Goal: Information Seeking & Learning: Learn about a topic

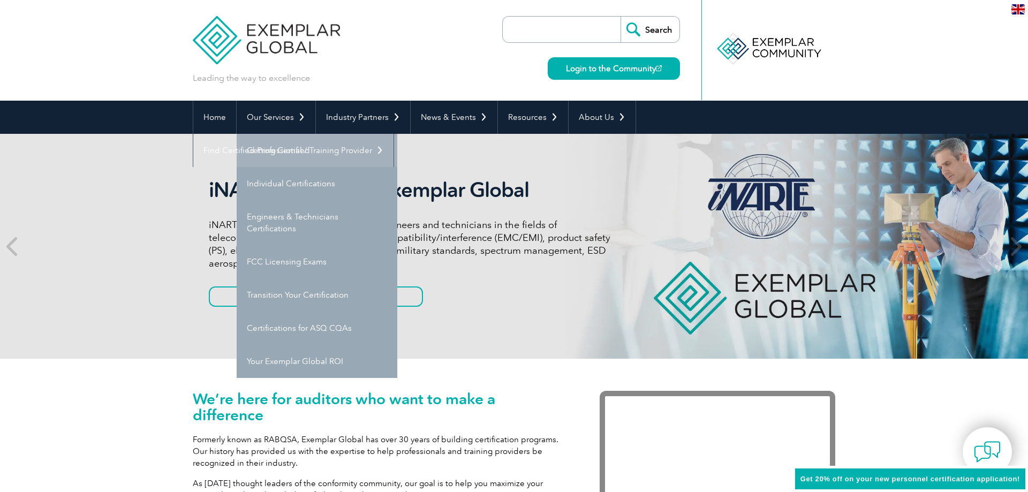
click at [279, 148] on link "Getting Certified" at bounding box center [317, 150] width 161 height 33
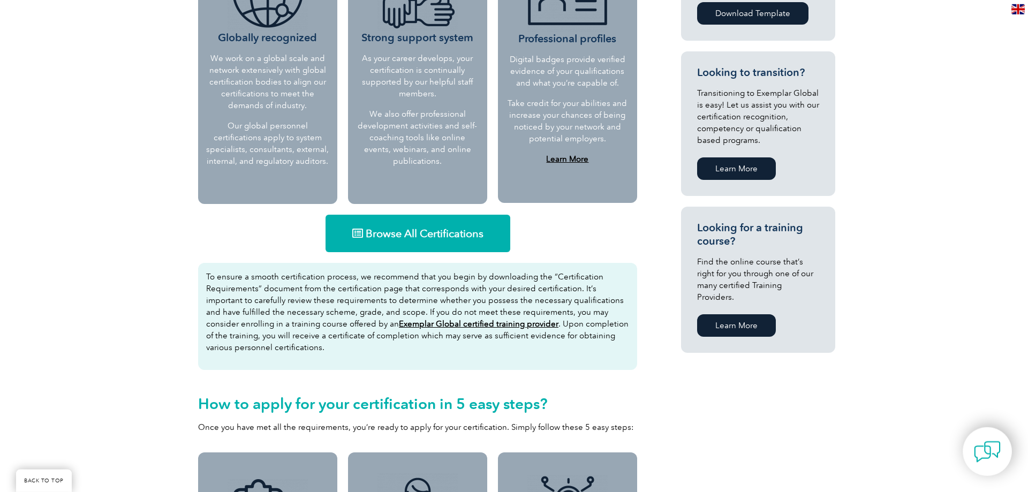
scroll to position [601, 0]
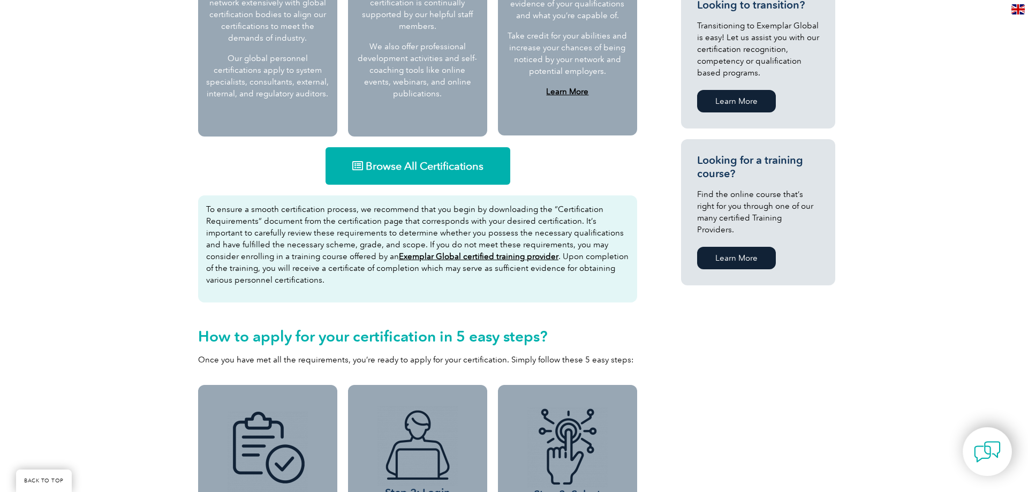
click at [454, 164] on span "Browse All Certifications" at bounding box center [425, 166] width 118 height 11
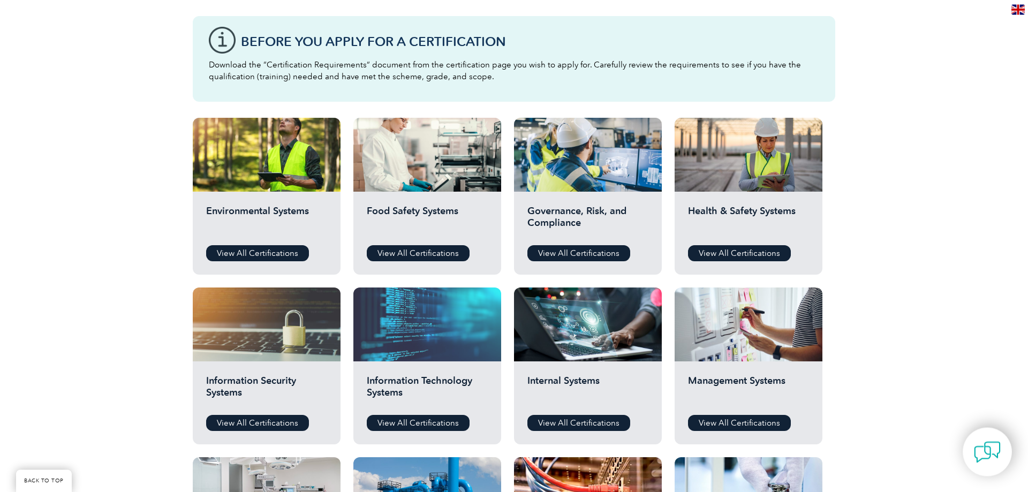
scroll to position [382, 0]
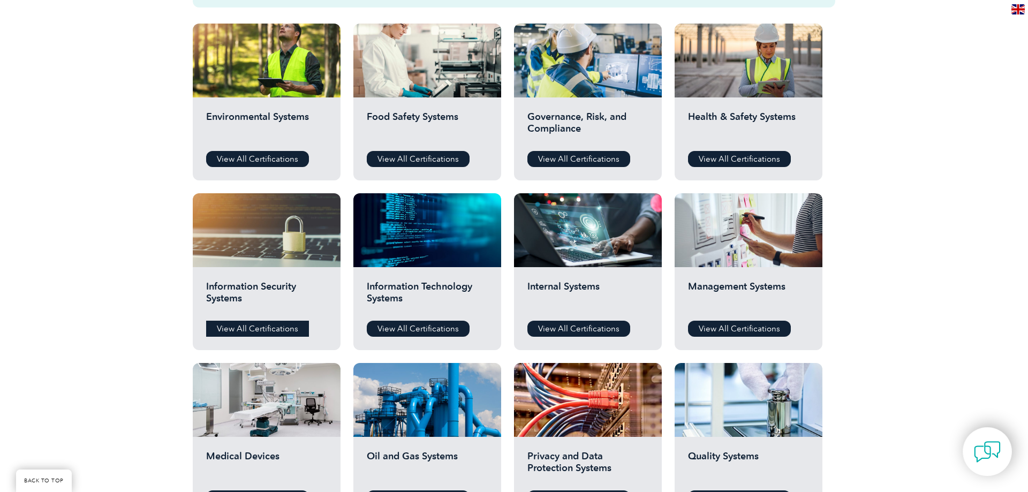
click at [272, 325] on link "View All Certifications" at bounding box center [257, 329] width 103 height 16
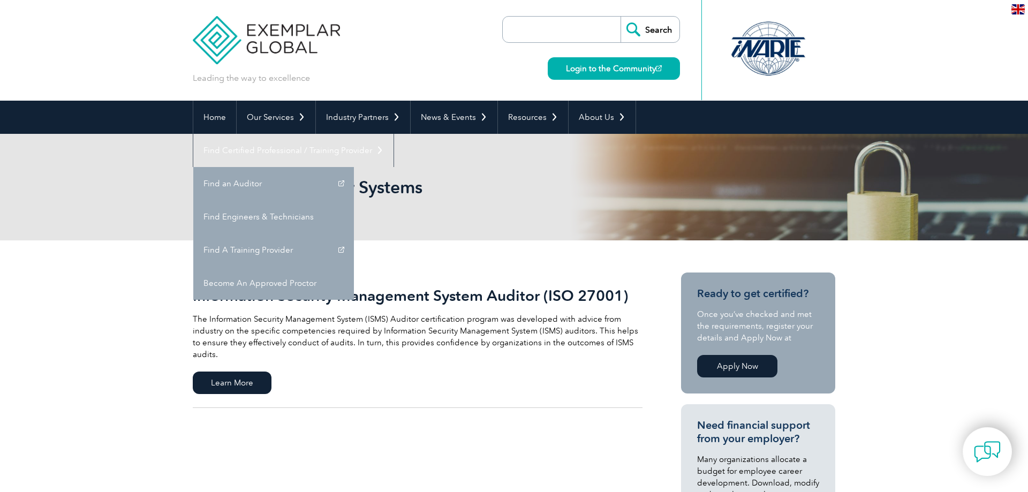
scroll to position [219, 0]
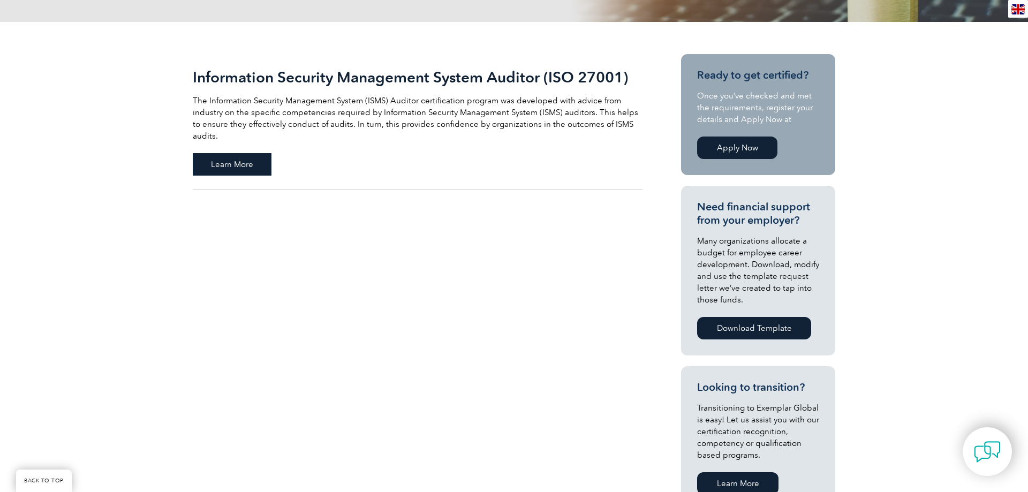
click at [228, 153] on span "Learn More" at bounding box center [232, 164] width 79 height 22
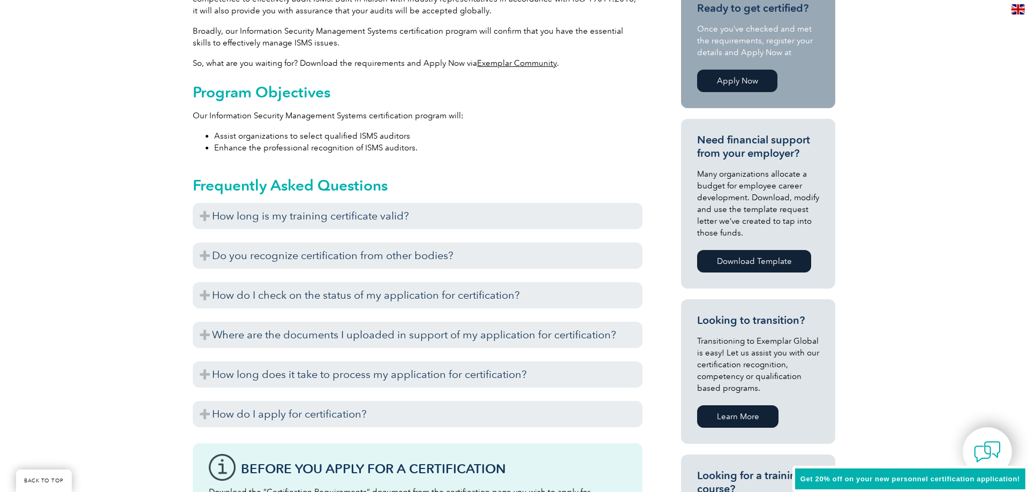
scroll to position [219, 0]
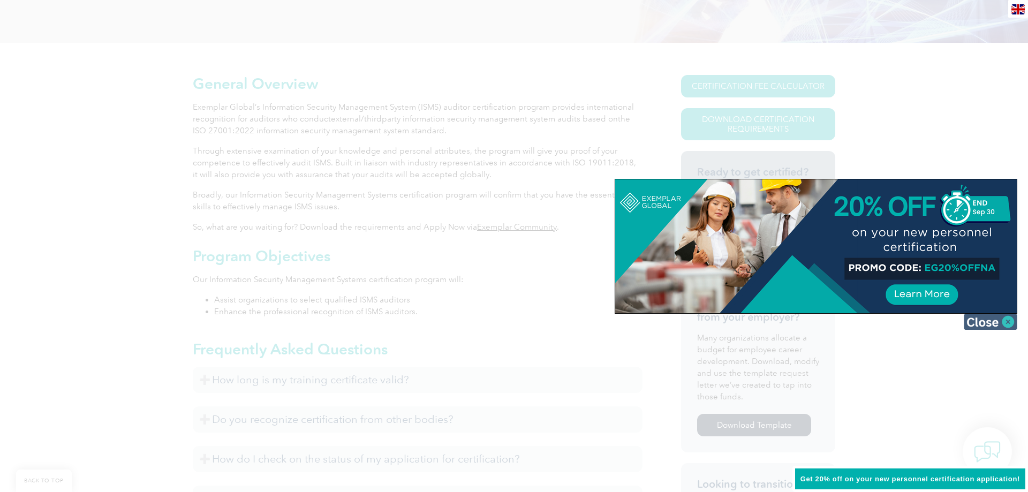
click at [989, 321] on img at bounding box center [991, 322] width 54 height 16
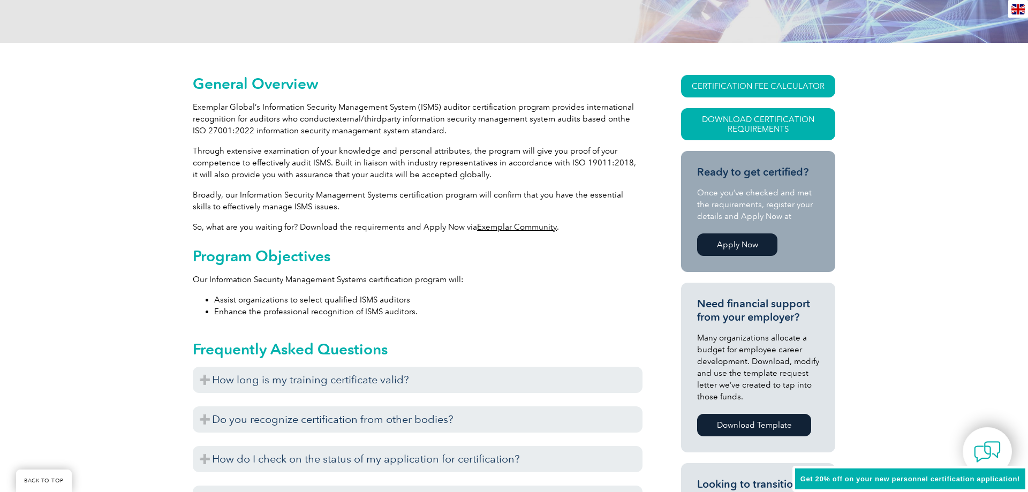
click at [757, 245] on link "Apply Now" at bounding box center [737, 245] width 80 height 22
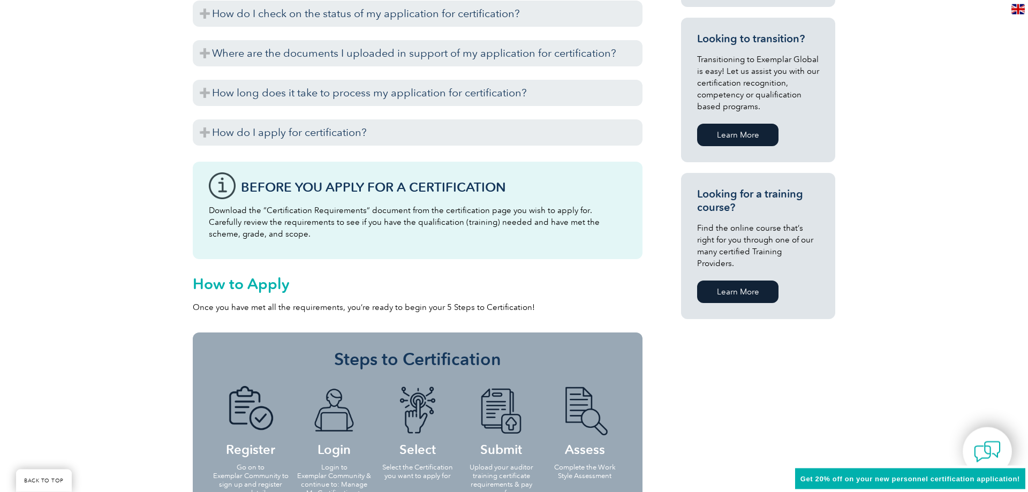
scroll to position [765, 0]
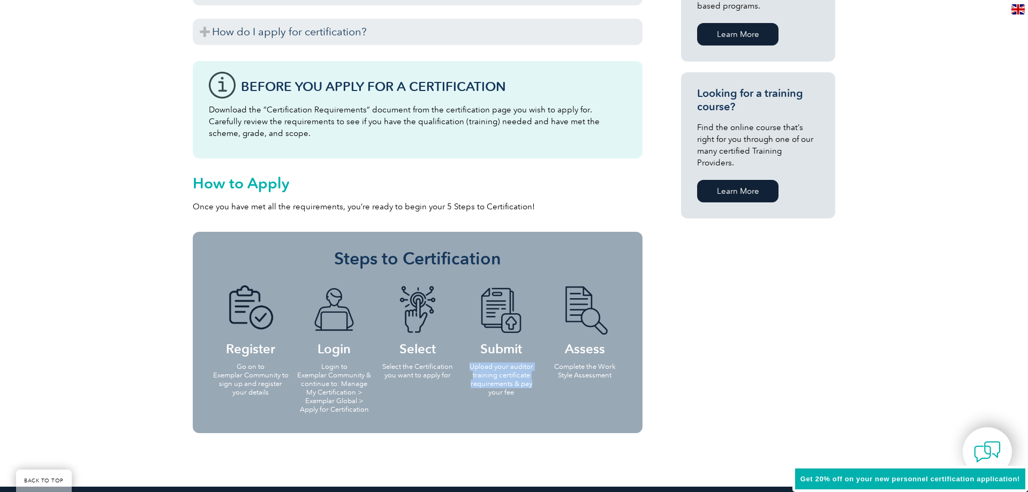
drag, startPoint x: 467, startPoint y: 369, endPoint x: 532, endPoint y: 382, distance: 66.2
click at [532, 382] on p "Upload your auditor training certificate requirements & pay your fee" at bounding box center [501, 380] width 77 height 34
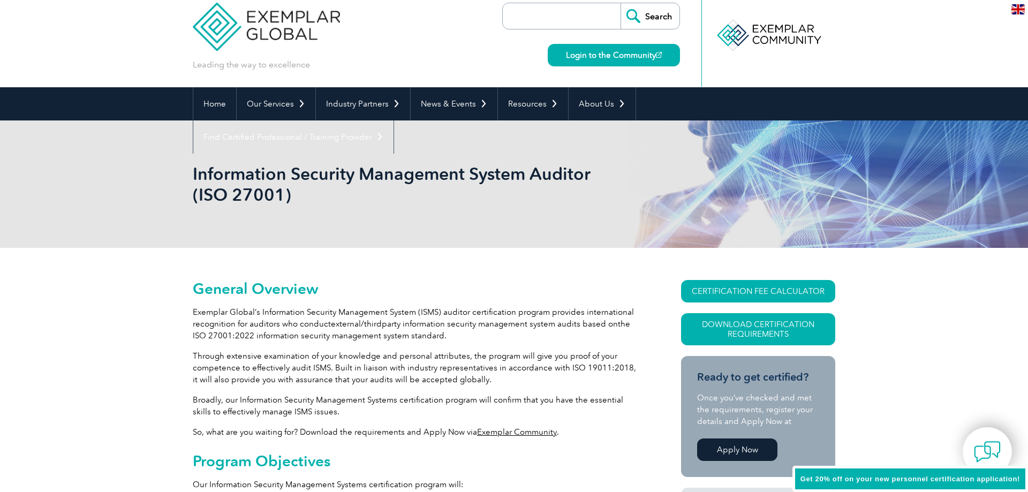
scroll to position [0, 0]
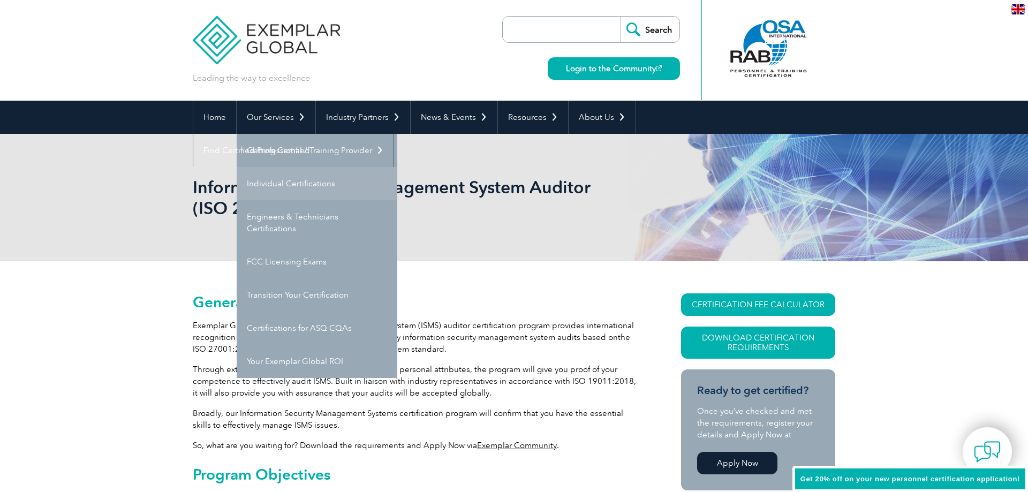
click at [309, 184] on link "Individual Certifications" at bounding box center [317, 183] width 161 height 33
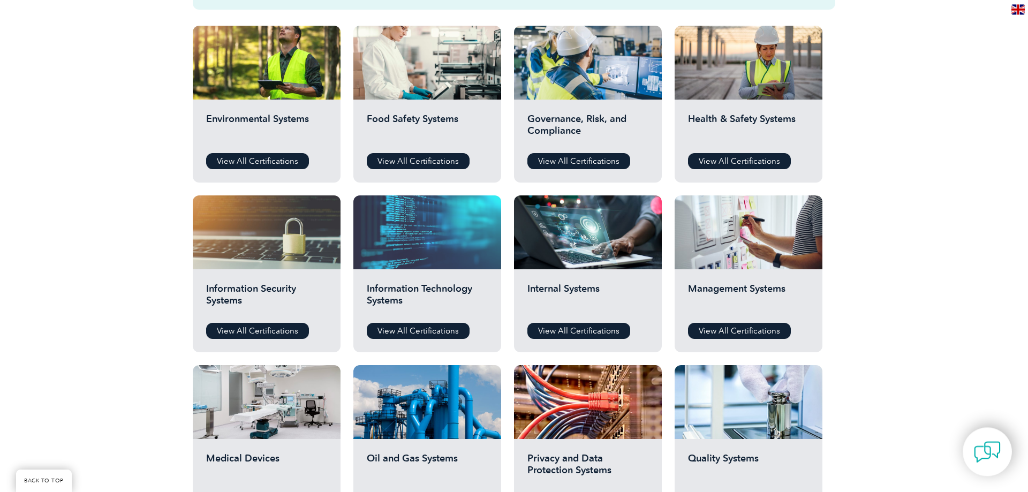
scroll to position [382, 0]
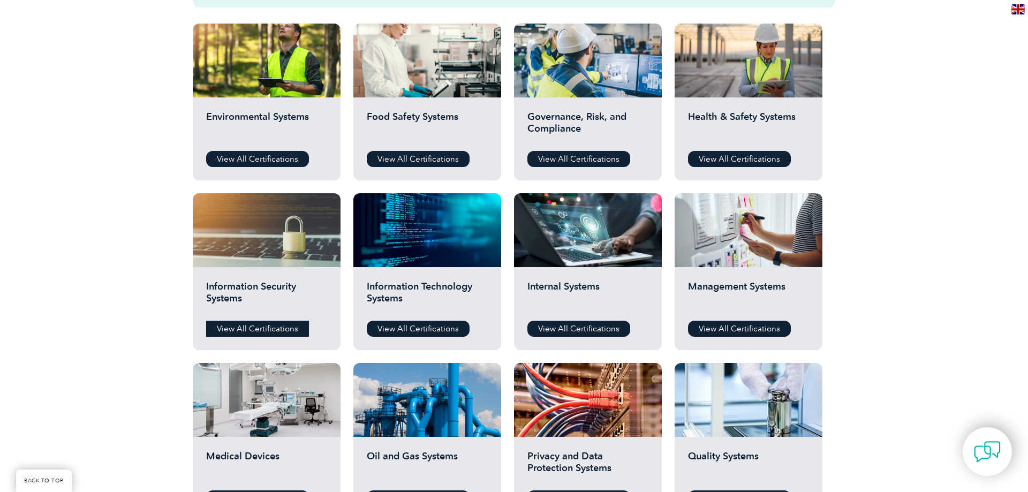
click at [265, 324] on link "View All Certifications" at bounding box center [257, 329] width 103 height 16
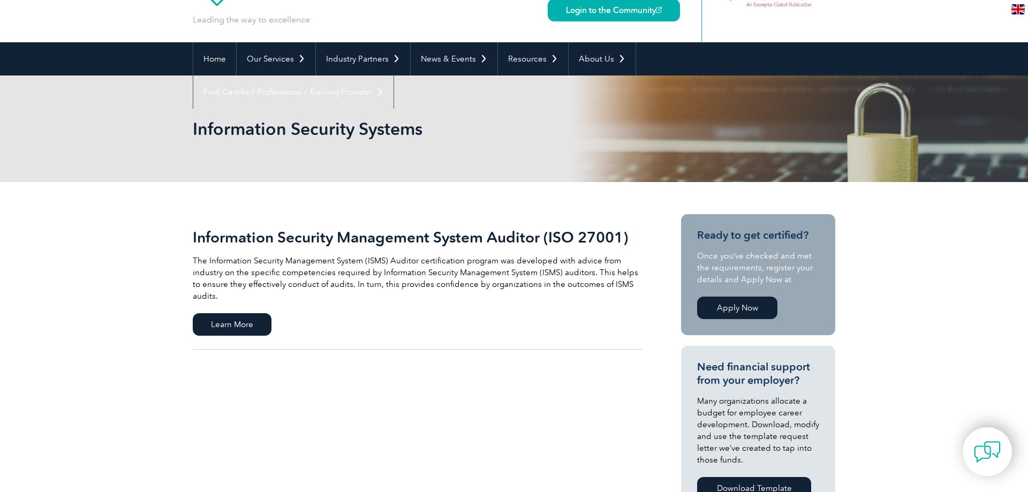
scroll to position [55, 0]
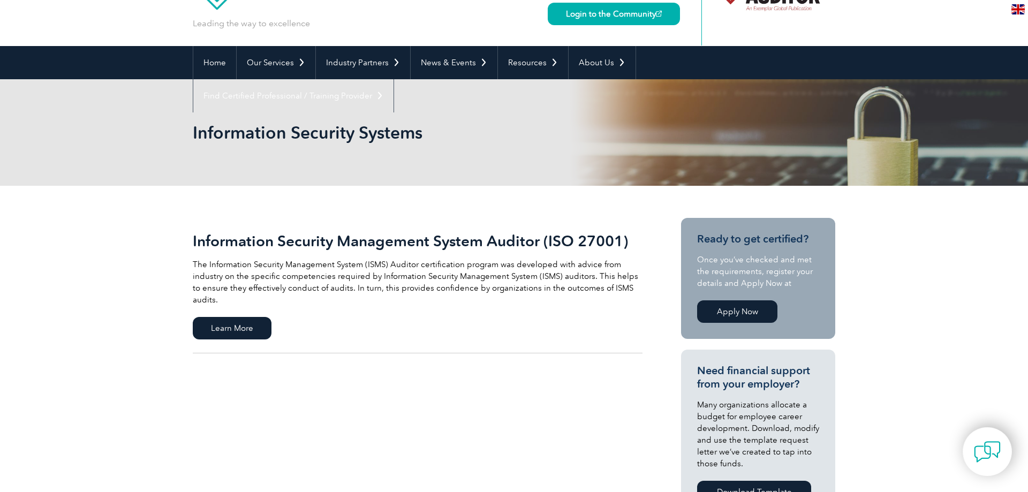
click at [215, 302] on link "Information Security Management System Auditor (ISO 27001) The Information Secu…" at bounding box center [418, 286] width 450 height 136
click at [215, 317] on span "Learn More" at bounding box center [232, 328] width 79 height 22
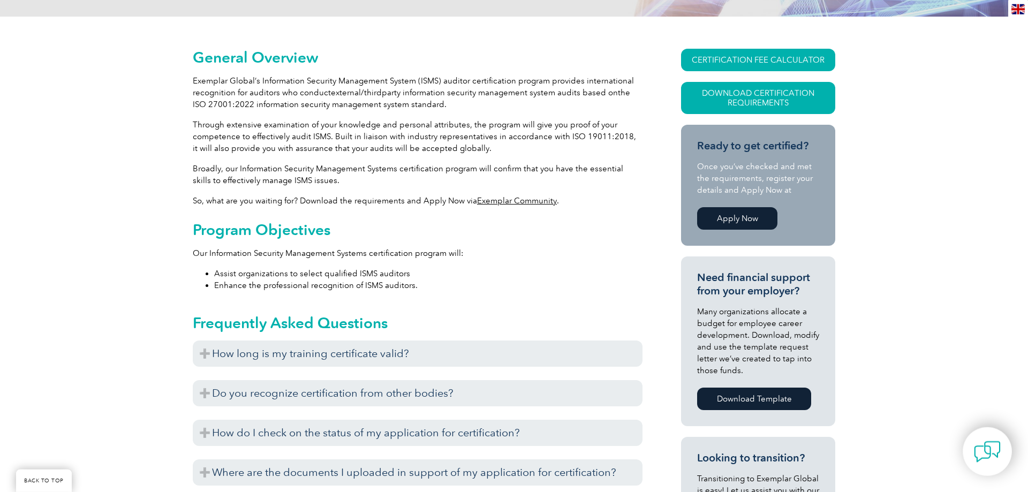
scroll to position [273, 0]
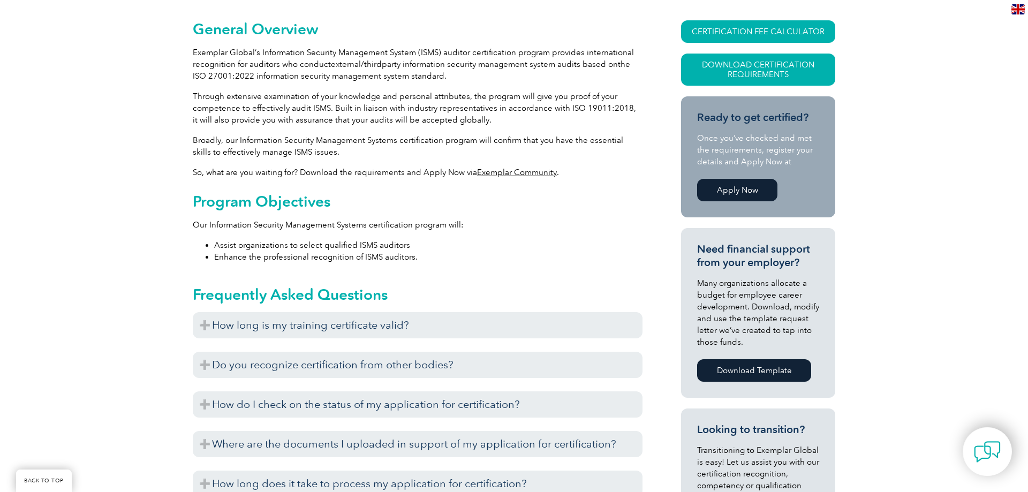
click at [515, 173] on link "Exemplar Community" at bounding box center [517, 173] width 80 height 10
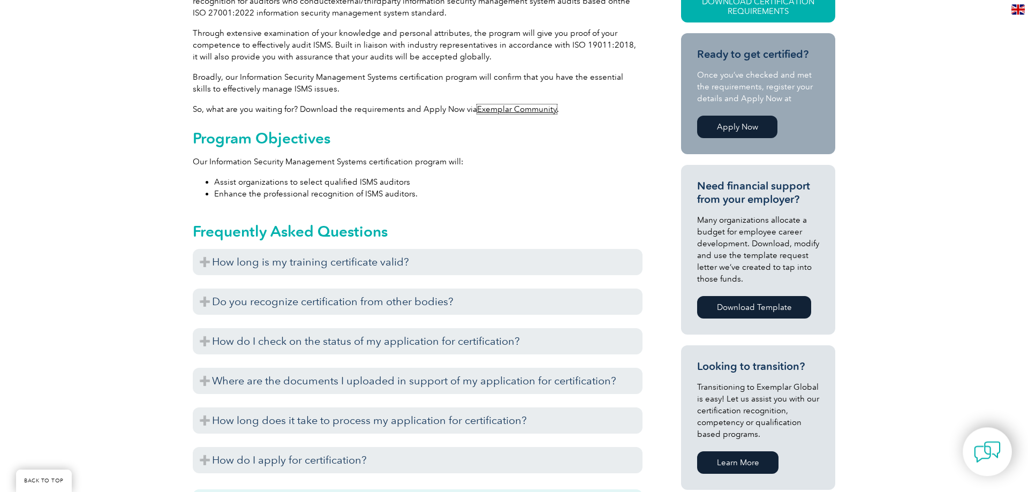
scroll to position [382, 0]
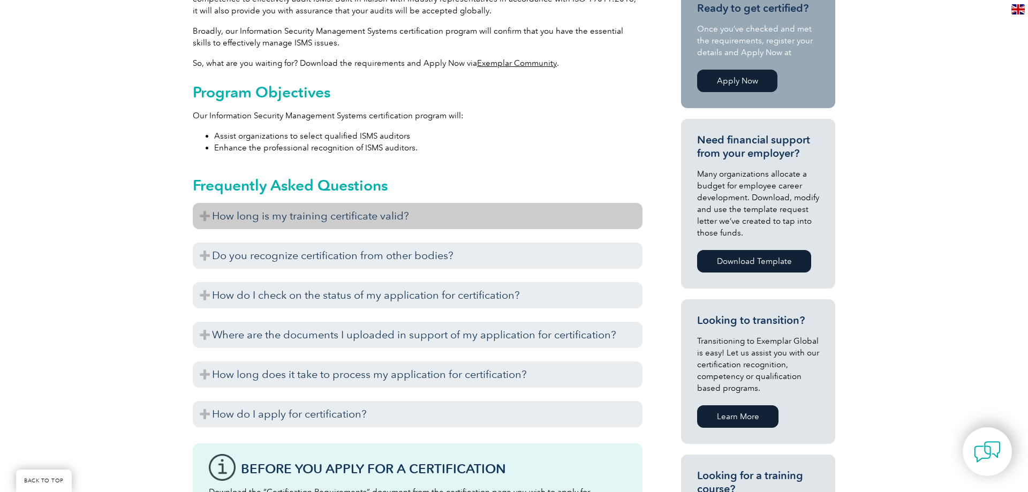
click at [285, 220] on h3 "How long is my training certificate valid?" at bounding box center [418, 216] width 450 height 26
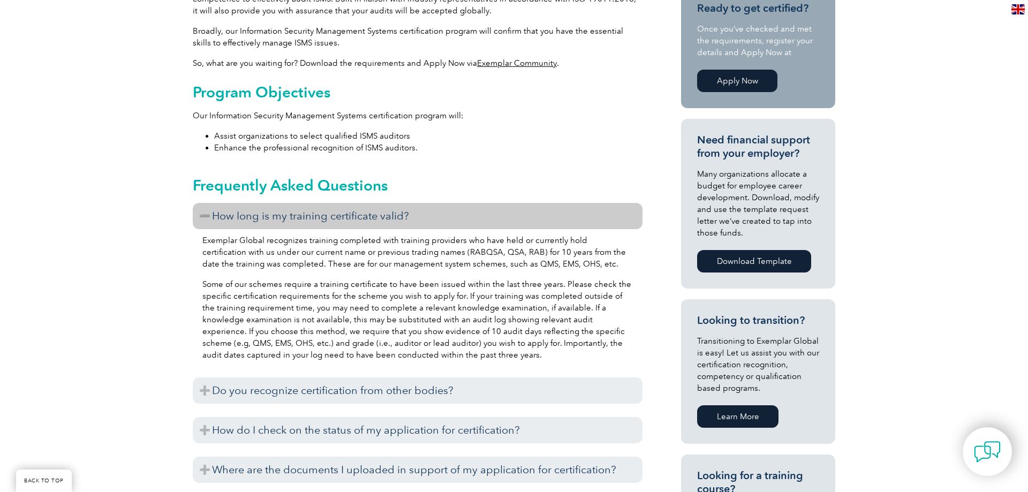
scroll to position [492, 0]
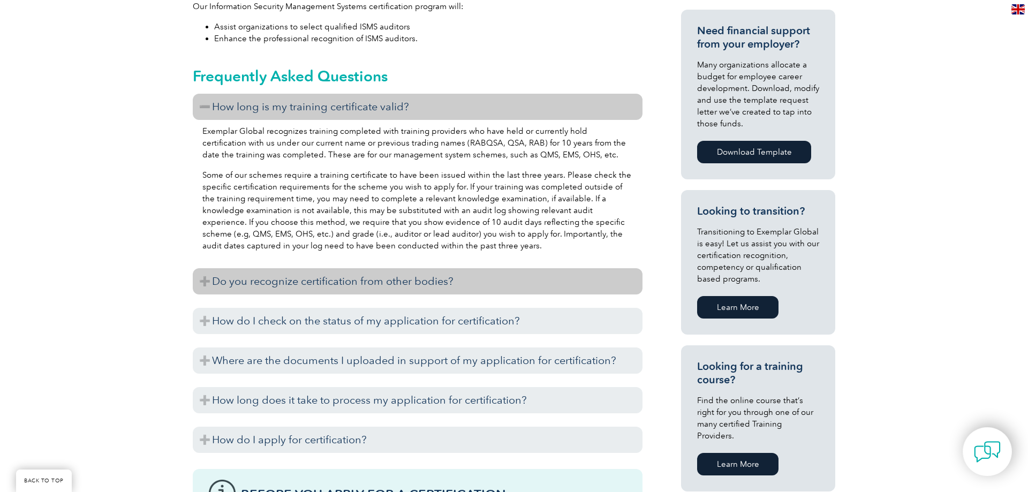
click at [370, 286] on h3 "Do you recognize certification from other bodies?" at bounding box center [418, 281] width 450 height 26
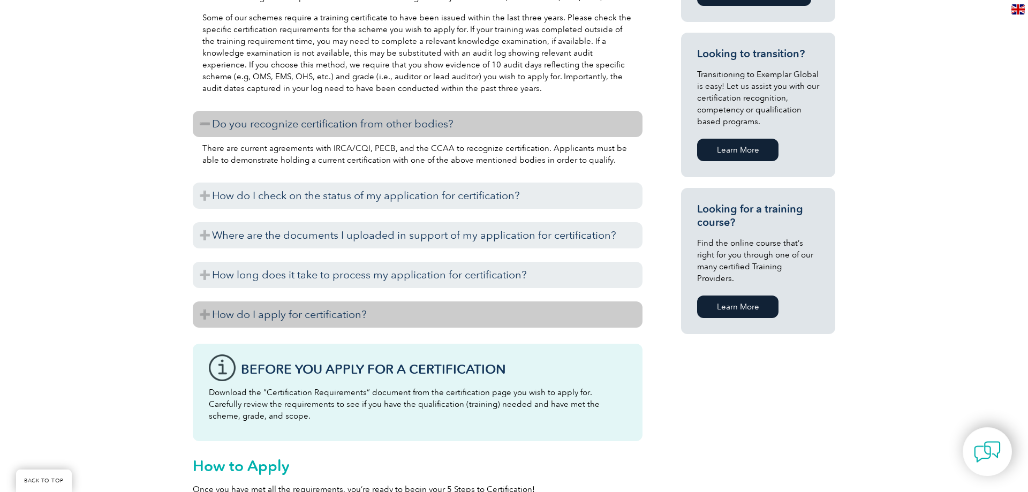
scroll to position [656, 0]
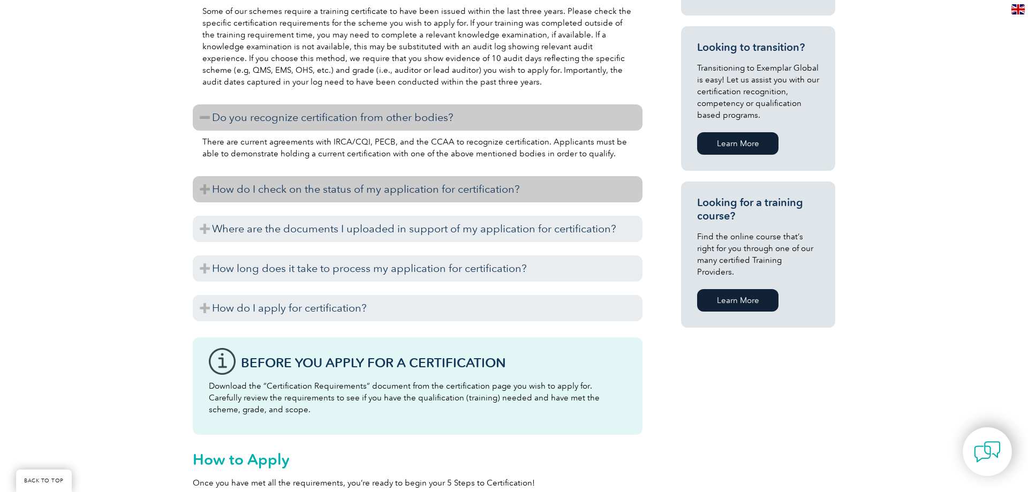
click at [361, 195] on h3 "How do I check on the status of my application for certification?" at bounding box center [418, 189] width 450 height 26
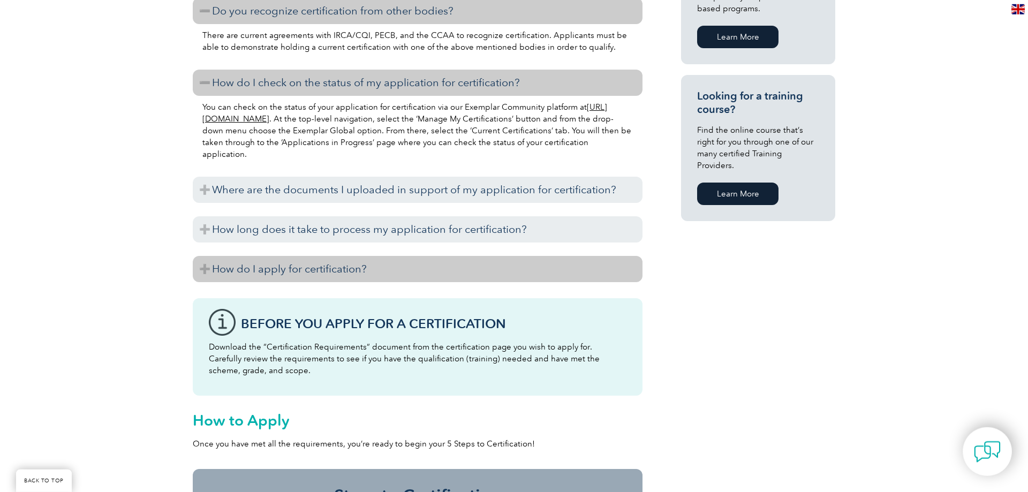
scroll to position [765, 0]
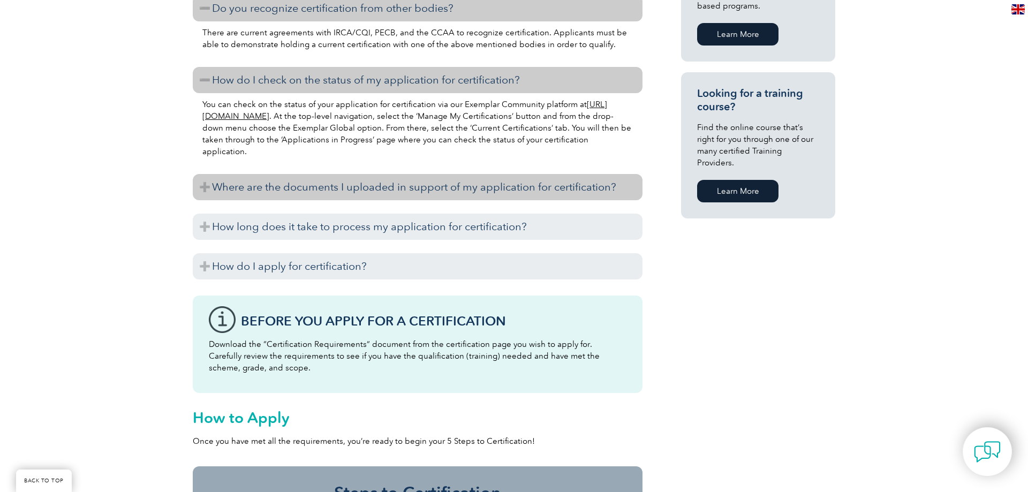
click at [345, 193] on h3 "Where are the documents I uploaded in support of my application for certificati…" at bounding box center [418, 187] width 450 height 26
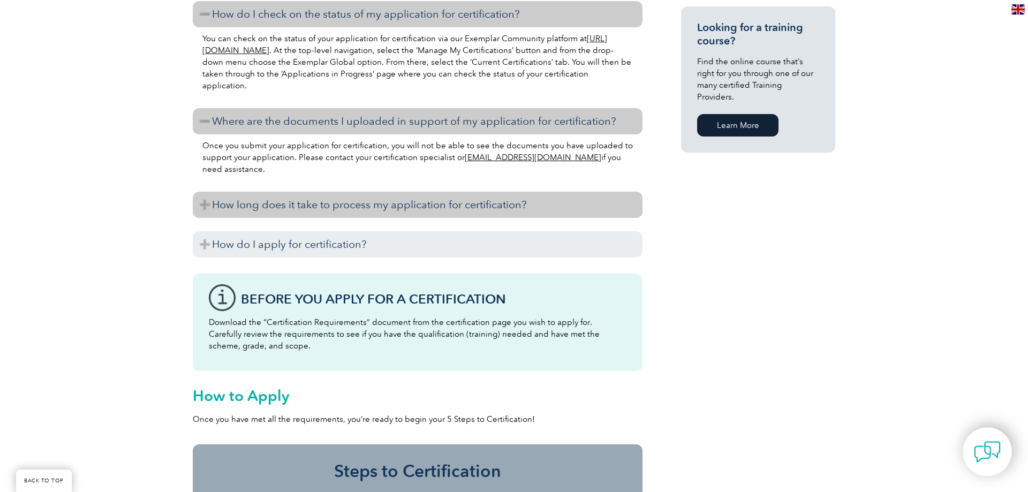
scroll to position [874, 0]
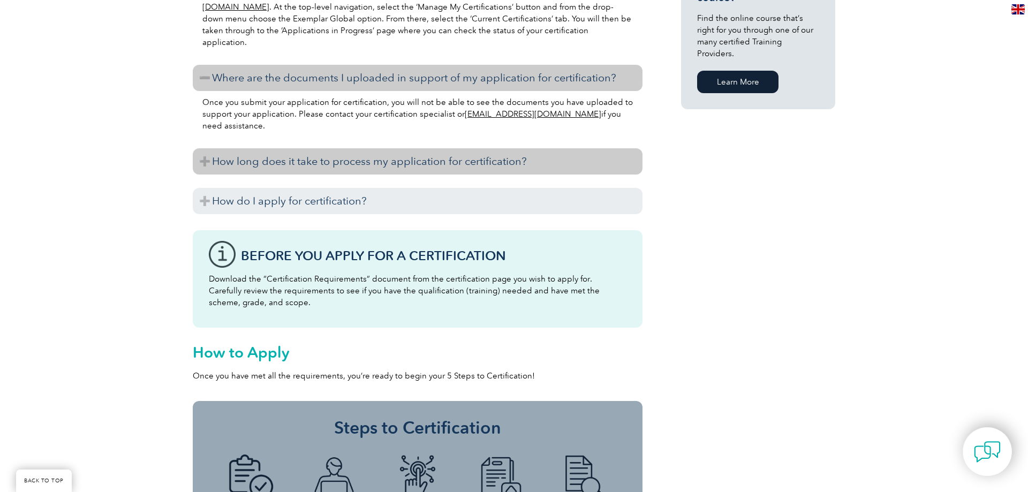
click at [384, 170] on h3 "How long does it take to process my application for certification?" at bounding box center [418, 161] width 450 height 26
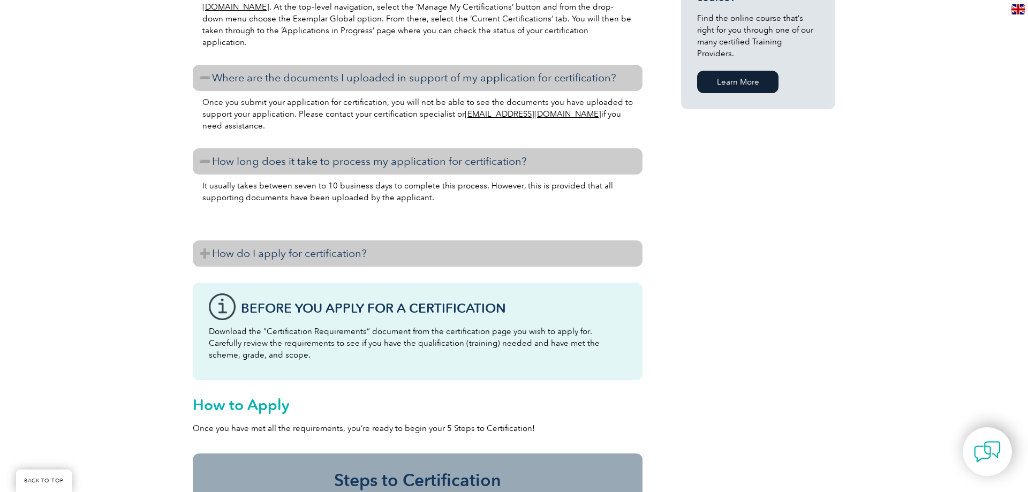
click at [348, 244] on h3 "How do I apply for certification?" at bounding box center [418, 254] width 450 height 26
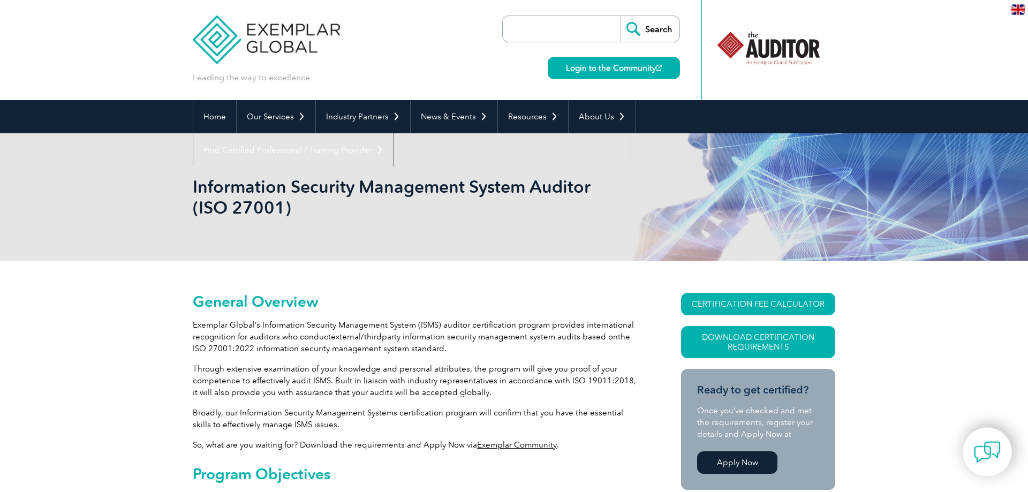
scroll to position [0, 0]
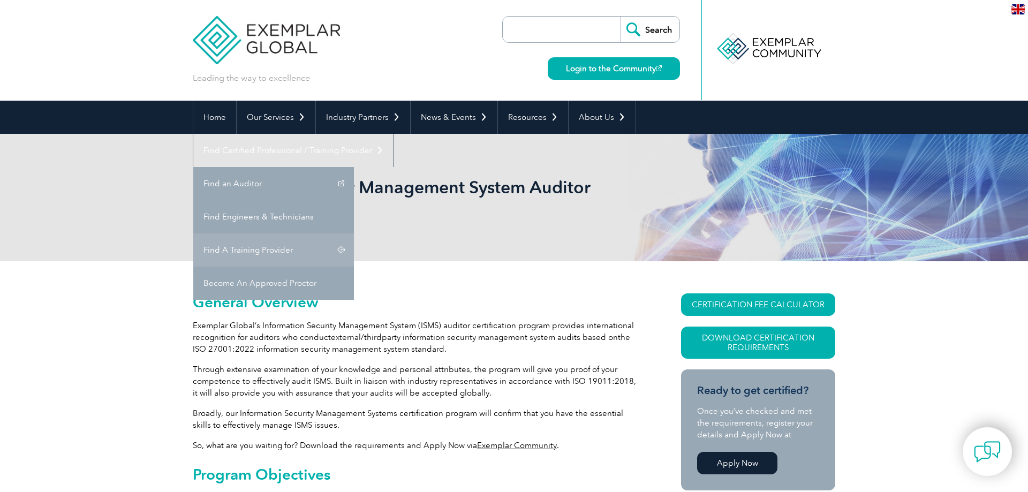
click at [354, 234] on link "Find A Training Provider" at bounding box center [273, 250] width 161 height 33
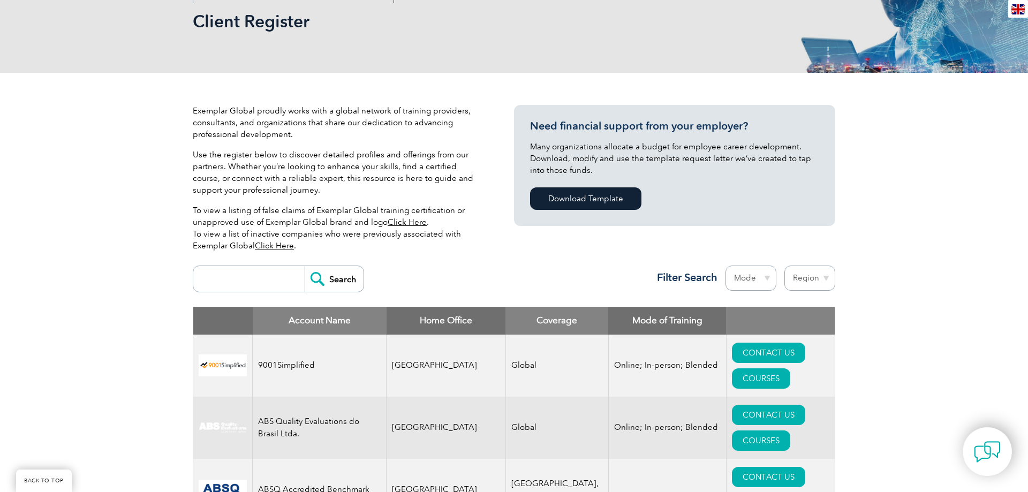
scroll to position [328, 0]
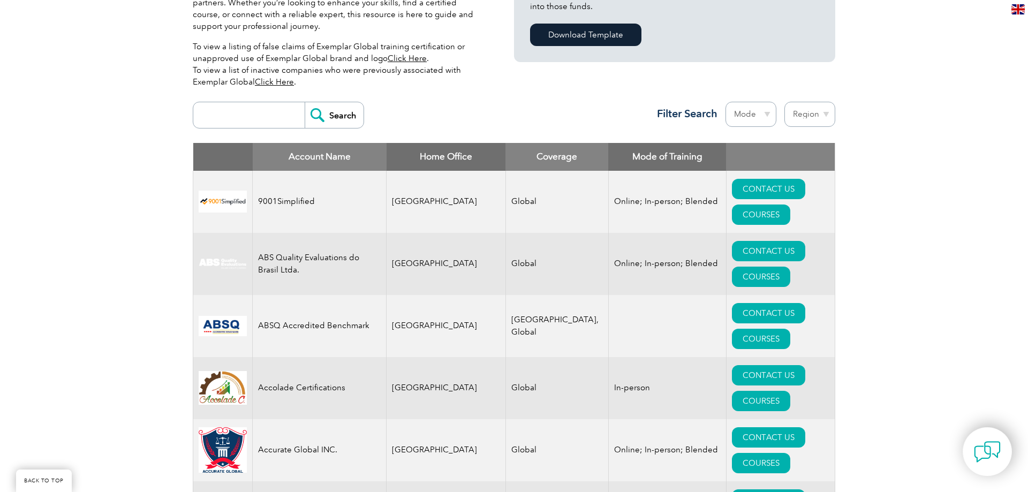
click at [726, 102] on select "Mode Online In-person Blended" at bounding box center [751, 114] width 51 height 25
select select "Online"
click option "Online" at bounding box center [0, 0] width 0 height 0
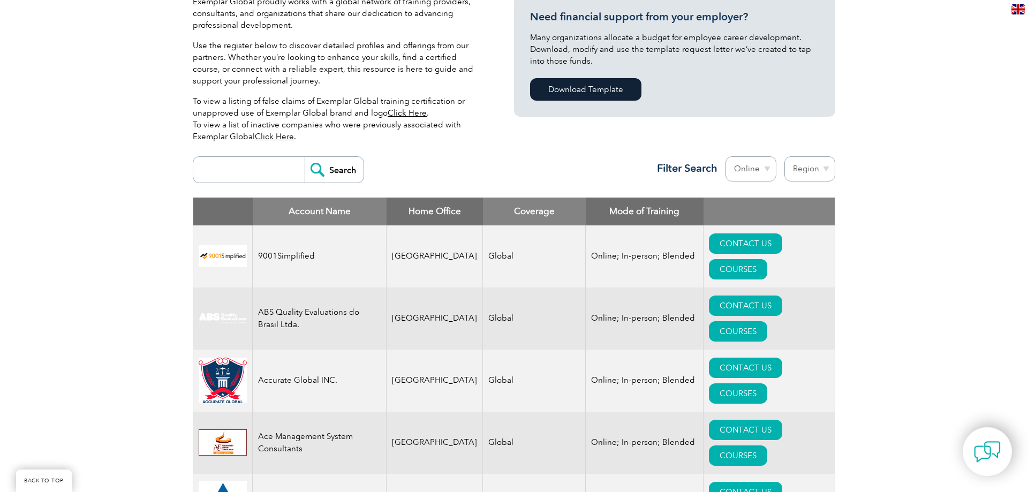
scroll to position [328, 0]
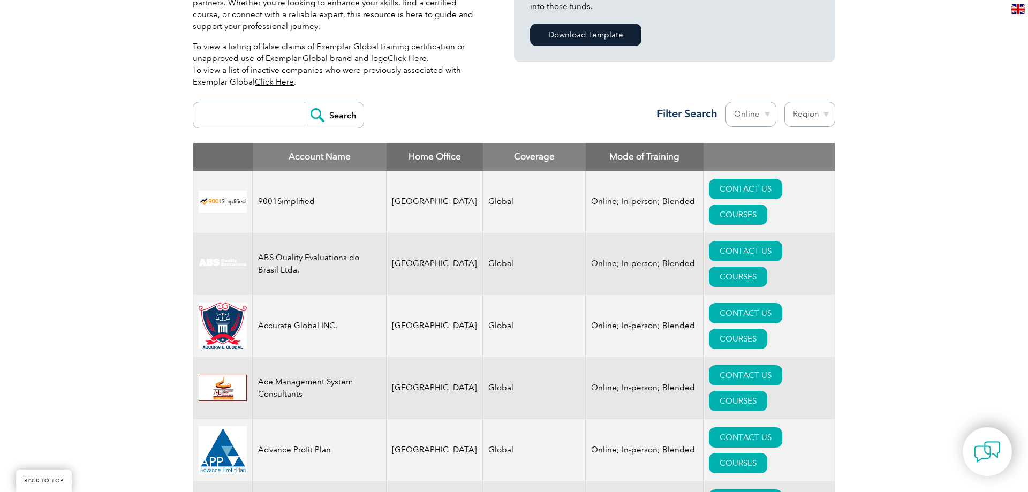
click at [785, 102] on select "Region Australia Bahrain Bangladesh Brazil Canada Colombia Dominican Republic E…" at bounding box center [810, 114] width 51 height 25
click at [519, 109] on div "Search Region Australia Bahrain Bangladesh Brazil Canada Colombia Dominican Rep…" at bounding box center [514, 119] width 643 height 47
click at [768, 205] on link "COURSES" at bounding box center [738, 215] width 58 height 20
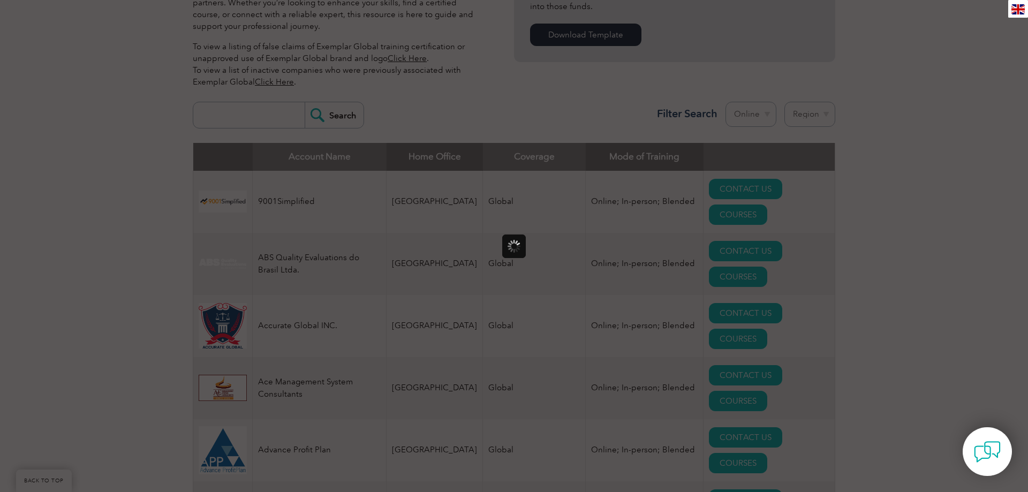
scroll to position [0, 0]
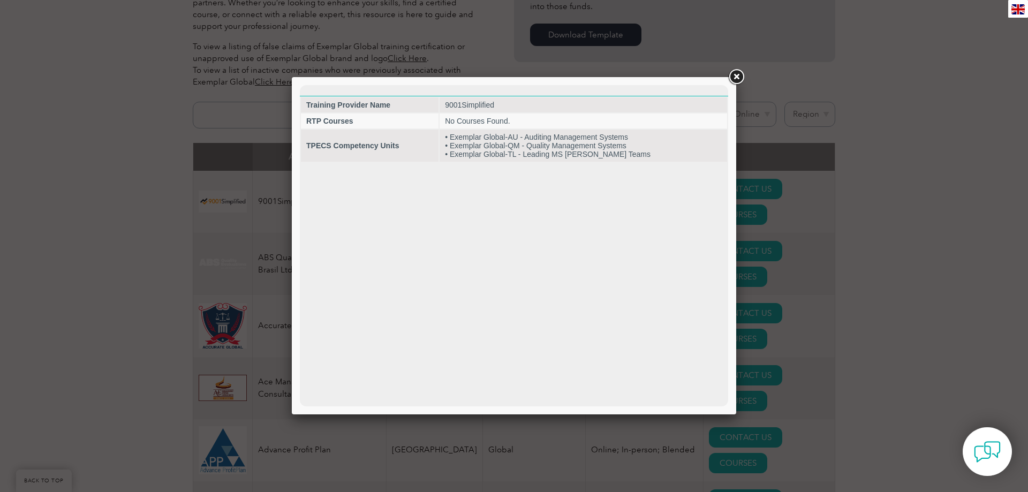
click at [741, 76] on link at bounding box center [736, 76] width 19 height 19
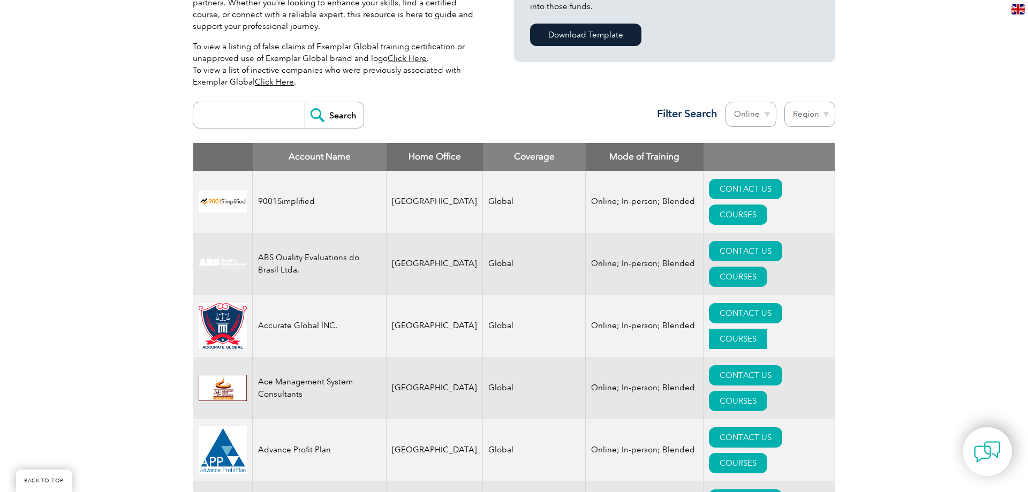
click at [768, 329] on link "COURSES" at bounding box center [738, 339] width 58 height 20
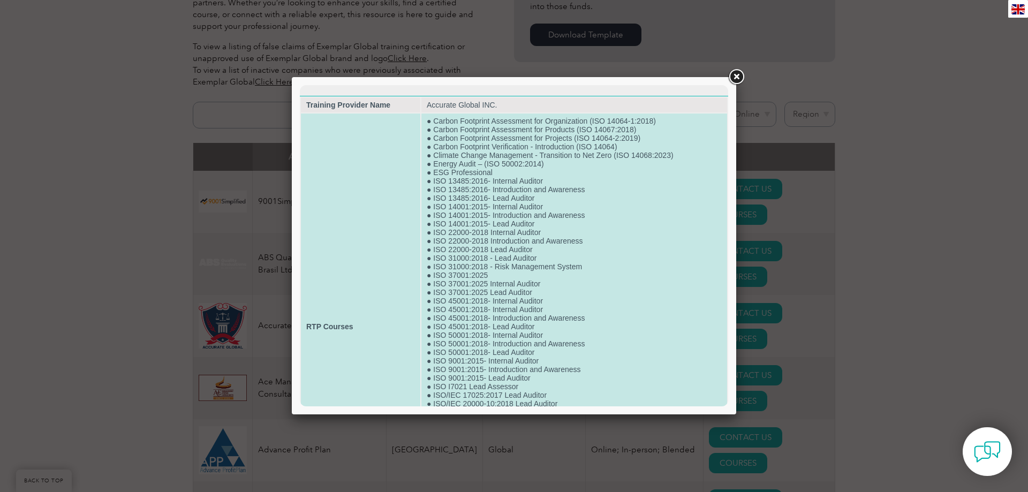
click at [573, 239] on td "● Carbon Footprint Assessment for Organization (ISO 14064-1:2018) ● Carbon Foot…" at bounding box center [575, 327] width 306 height 426
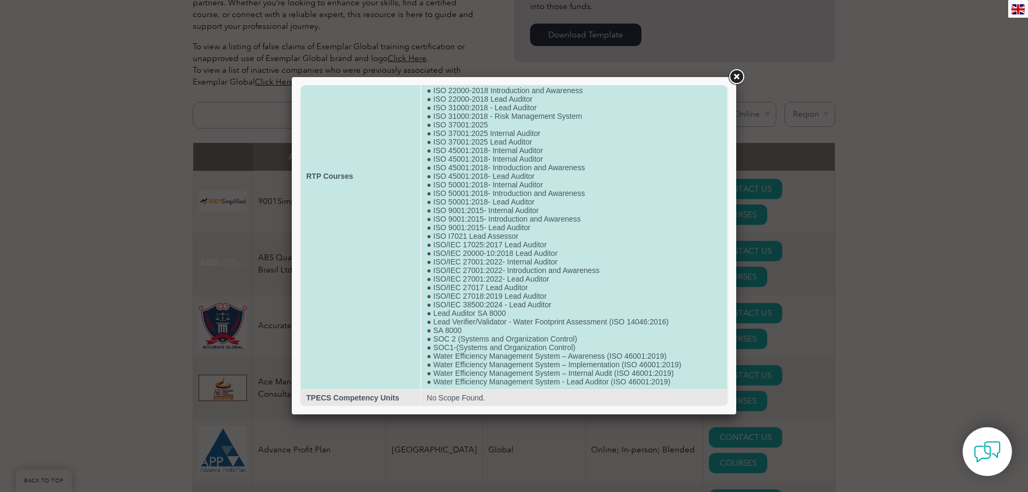
scroll to position [178, 0]
drag, startPoint x: 431, startPoint y: 254, endPoint x: 583, endPoint y: 254, distance: 152.1
click at [583, 254] on td "● Carbon Footprint Assessment for Organization (ISO 14064-1:2018) ● Carbon Foot…" at bounding box center [575, 176] width 306 height 426
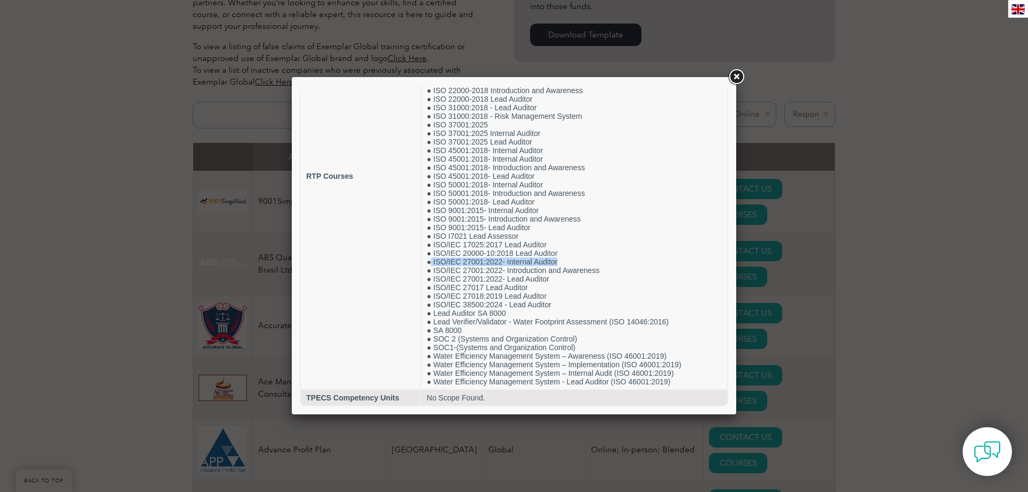
copy td "ISO/IEC 27001:2022- Internal Auditor"
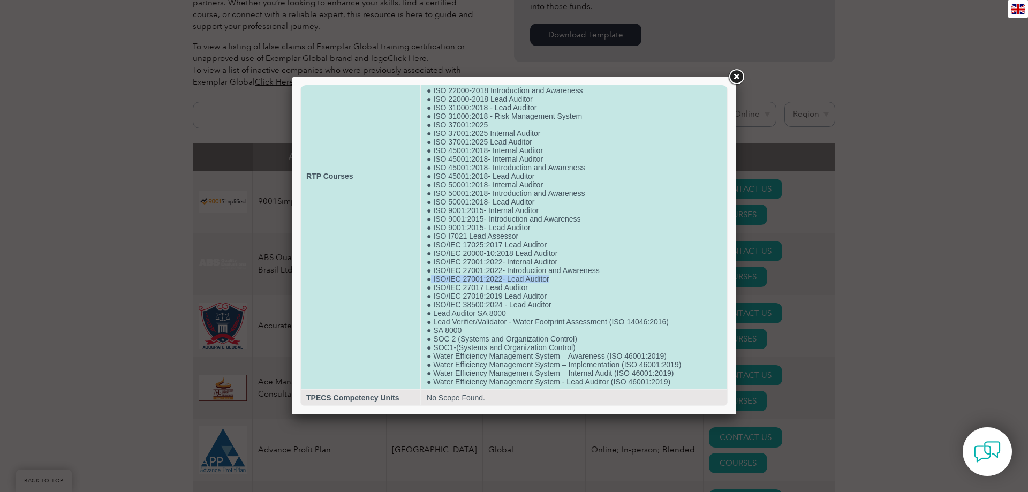
drag, startPoint x: 432, startPoint y: 272, endPoint x: 559, endPoint y: 270, distance: 126.4
click at [559, 270] on td "● Carbon Footprint Assessment for Organization (ISO 14064-1:2018) ● Carbon Foot…" at bounding box center [575, 176] width 306 height 426
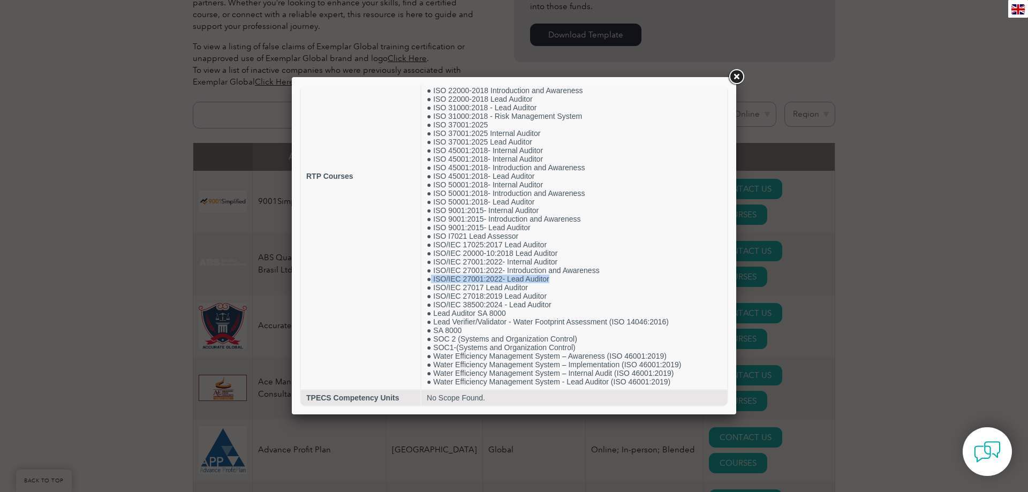
copy td "ISO/IEC 27001:2022- Lead Auditor"
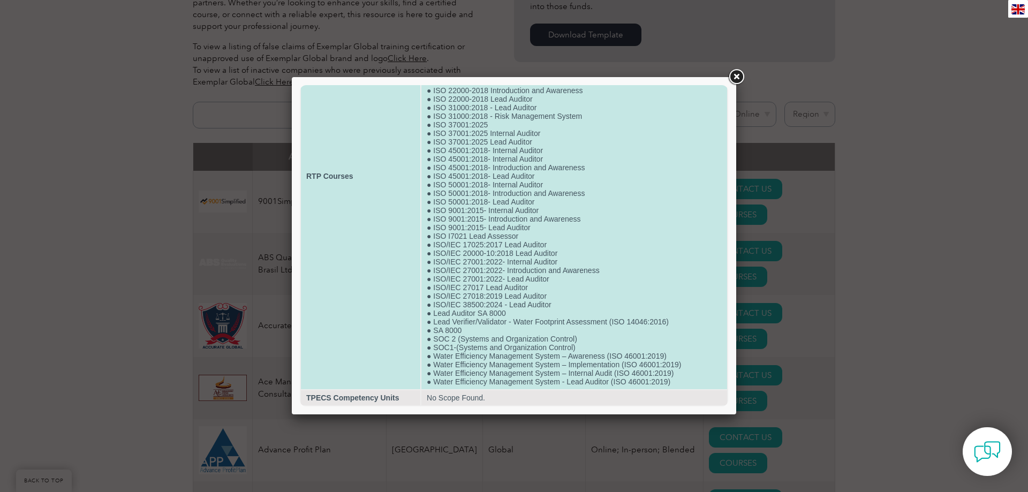
click at [514, 279] on td "● Carbon Footprint Assessment for Organization (ISO 14064-1:2018) ● Carbon Foot…" at bounding box center [575, 176] width 306 height 426
drag, startPoint x: 434, startPoint y: 253, endPoint x: 565, endPoint y: 253, distance: 130.2
click at [565, 253] on td "● Carbon Footprint Assessment for Organization (ISO 14064-1:2018) ● Carbon Foot…" at bounding box center [575, 176] width 306 height 426
copy td "ISO/IEC 27001:2022- Internal Auditor"
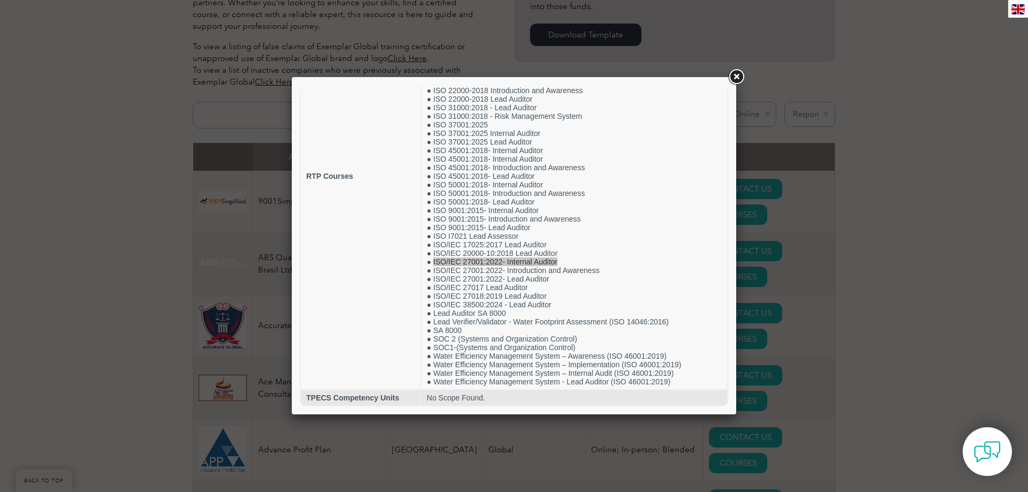
click at [735, 81] on link at bounding box center [736, 76] width 19 height 19
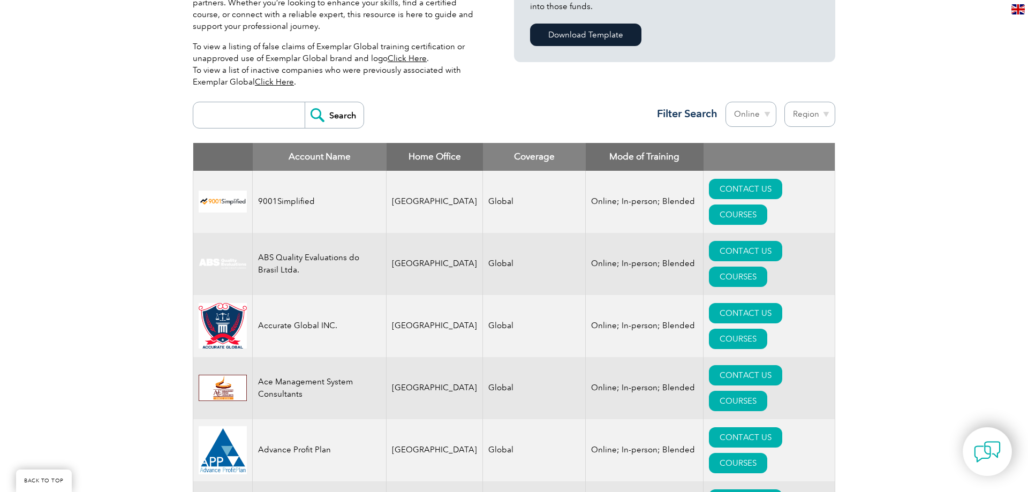
click at [726, 102] on select "Mode Online In-person Blended" at bounding box center [751, 114] width 51 height 25
select select "In-person"
click option "In-person" at bounding box center [0, 0] width 0 height 0
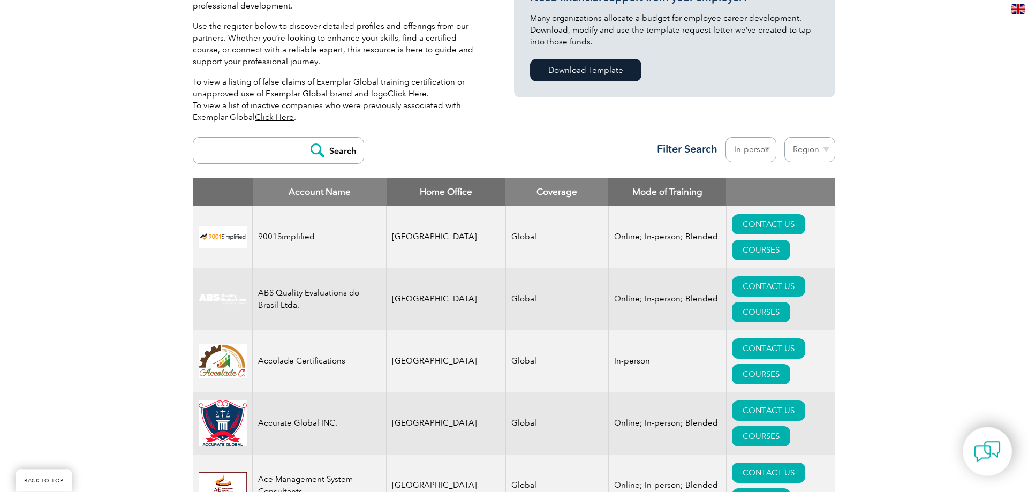
scroll to position [328, 0]
